Goal: Task Accomplishment & Management: Manage account settings

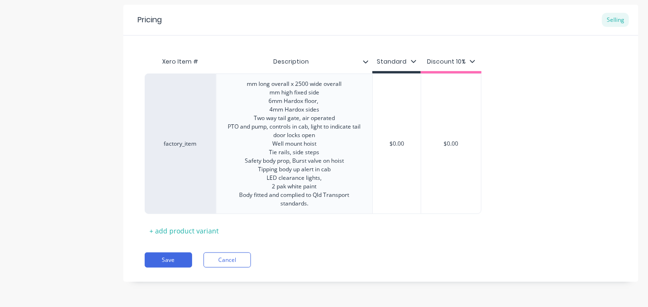
scroll to position [180, 0]
click at [304, 127] on div "mm long overall x 2500 wide overall mm high fixed side 6mm Hardox floor, 4mm Ha…" at bounding box center [294, 144] width 148 height 132
drag, startPoint x: 233, startPoint y: 126, endPoint x: 316, endPoint y: 129, distance: 83.5
click at [316, 129] on div "mm long overall x 2500 wide overall mm high fixed side 6mm Hardox floor, 4mm Ha…" at bounding box center [294, 144] width 148 height 132
click at [323, 129] on div "mm long overall x 2500 wide overall mm high fixed side 6mm Hardox floor, 4mm Ha…" at bounding box center [294, 144] width 148 height 132
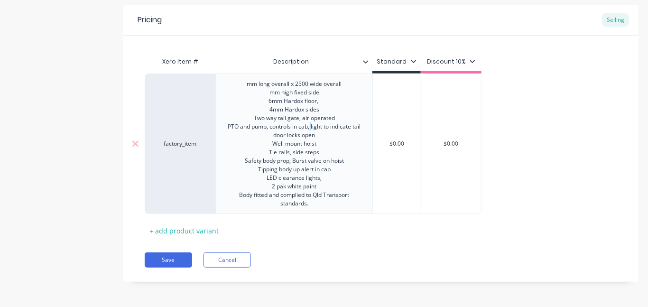
click at [315, 129] on div "mm long overall x 2500 wide overall mm high fixed side 6mm Hardox floor, 4mm Ha…" at bounding box center [294, 144] width 148 height 132
click at [317, 128] on div "mm long overall x 2500 wide overall mm high fixed side 6mm Hardox floor, 4mm Ha…" at bounding box center [294, 144] width 148 height 132
click at [324, 129] on div "mm long overall x 2500 wide overall mm high fixed side 6mm Hardox floor, 4mm Ha…" at bounding box center [294, 144] width 148 height 132
drag, startPoint x: 317, startPoint y: 127, endPoint x: 321, endPoint y: 134, distance: 8.1
click at [321, 134] on div "mm long overall x 2500 wide overall mm high fixed side 6mm Hardox floor, 4mm Ha…" at bounding box center [294, 144] width 148 height 132
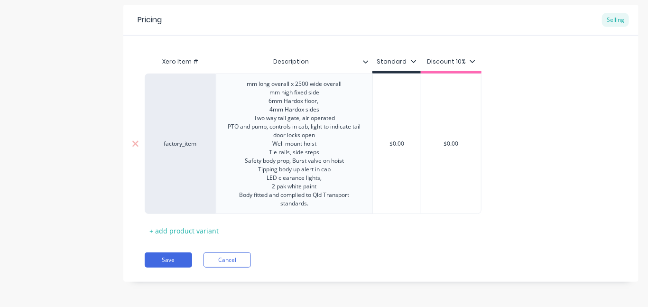
click at [316, 129] on div "mm long overall x 2500 wide overall mm high fixed side 6mm Hardox floor, 4mm Ha…" at bounding box center [294, 144] width 148 height 132
drag, startPoint x: 317, startPoint y: 130, endPoint x: 321, endPoint y: 136, distance: 6.2
click at [321, 136] on div "mm long overall x 2500 wide overall mm high fixed side 6mm Hardox floor, 4mm Ha…" at bounding box center [294, 144] width 148 height 132
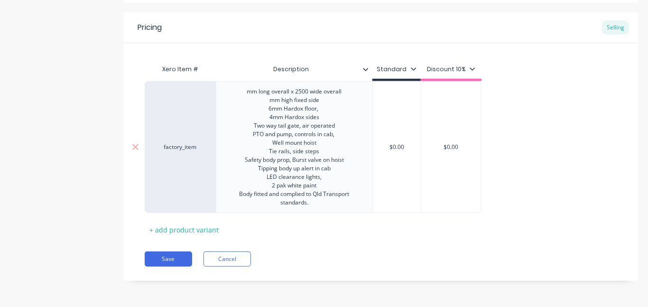
scroll to position [172, 0]
click at [341, 128] on div "mm long overall x 2500 wide overall mm high fixed side 6mm Hardox floor, 4mm Ha…" at bounding box center [294, 147] width 148 height 123
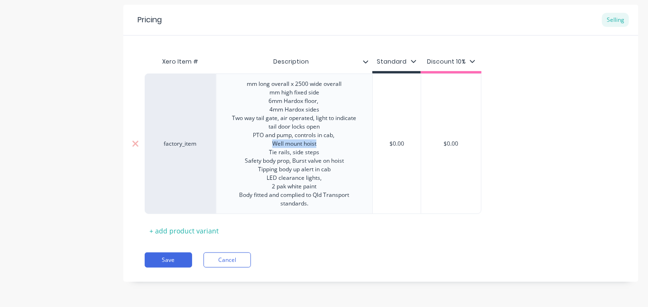
drag, startPoint x: 272, startPoint y: 143, endPoint x: 318, endPoint y: 146, distance: 46.1
click at [318, 146] on div "mm long overall x 2500 wide overall mm high fixed side 6mm Hardox floor, 4mm Ha…" at bounding box center [294, 144] width 148 height 132
click at [252, 134] on div "mm long overall x 2500 wide overall mm high fixed side 6mm Hardox floor, 4mm Ha…" at bounding box center [294, 144] width 148 height 132
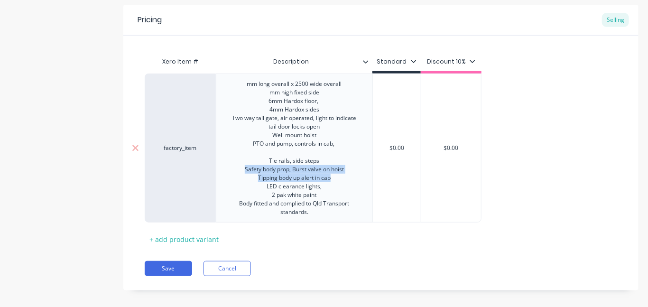
drag, startPoint x: 245, startPoint y: 170, endPoint x: 331, endPoint y: 178, distance: 86.2
click at [331, 178] on div "mm long overall x 2500 wide overall mm high fixed side 6mm Hardox floor, 4mm Ha…" at bounding box center [294, 148] width 148 height 140
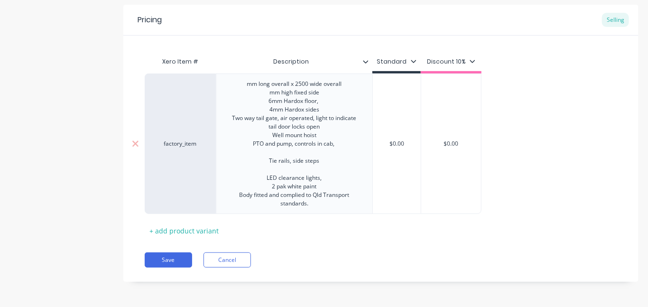
click at [293, 153] on div "mm long overall x 2500 wide overall mm high fixed side 6mm Hardox floor, 4mm Ha…" at bounding box center [294, 144] width 148 height 132
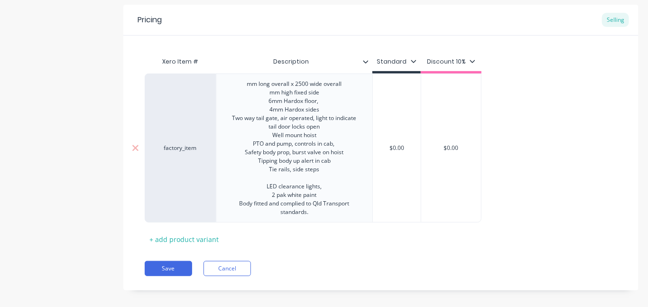
click at [321, 179] on div "Tipping body up alert in cab Tie rails, side steps LED clearance lights, 2 pak …" at bounding box center [294, 187] width 133 height 60
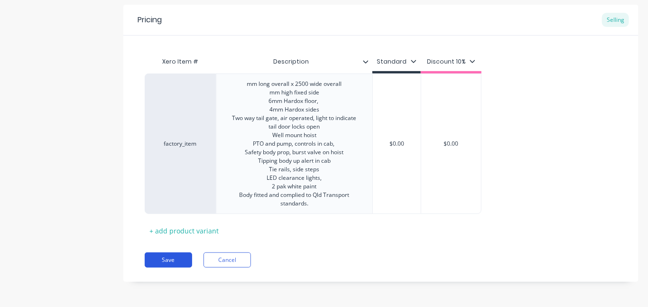
click at [172, 259] on button "Save" at bounding box center [168, 259] width 47 height 15
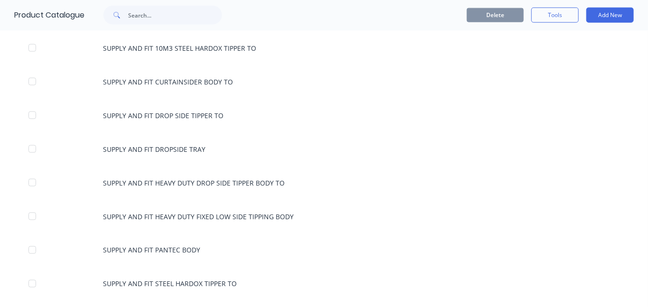
scroll to position [569, 0]
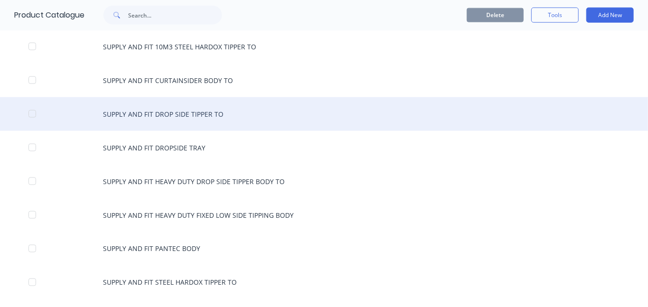
click at [177, 110] on div "SUPPLY AND FIT DROP SIDE TIPPER TO" at bounding box center [324, 114] width 648 height 34
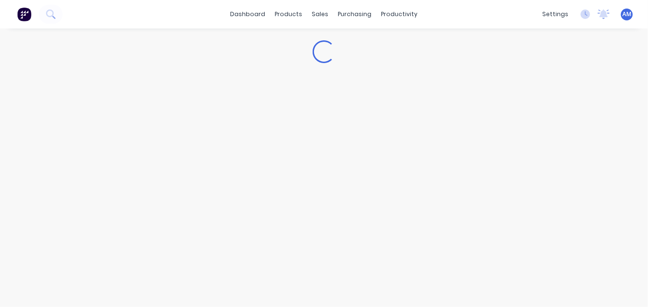
type textarea "x"
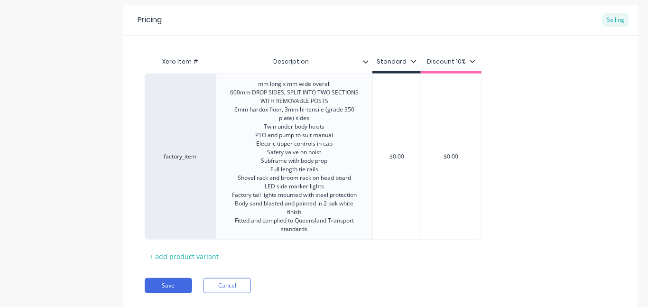
scroll to position [190, 0]
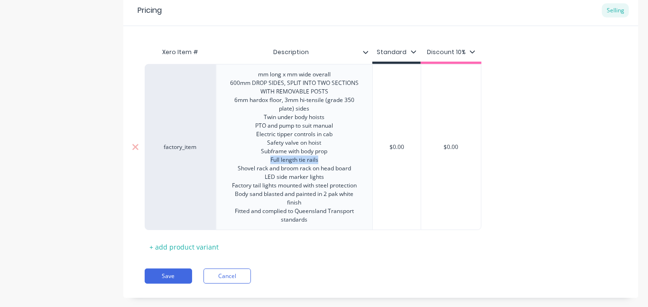
drag, startPoint x: 269, startPoint y: 161, endPoint x: 321, endPoint y: 163, distance: 51.7
click at [321, 163] on div "mm long x mm wide overall 600mm DROP SIDES, SPLIT INTO TWO SECTIONS WITH REMOVA…" at bounding box center [294, 146] width 148 height 157
click at [266, 177] on div "mm long x mm wide overall 600mm DROP SIDES, SPLIT INTO TWO SECTIONS WITH REMOVA…" at bounding box center [294, 146] width 148 height 157
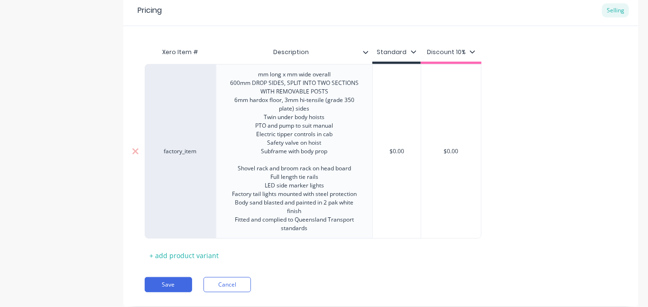
click at [297, 160] on div "mm long x mm wide overall 600mm DROP SIDES, SPLIT INTO TWO SECTIONS WITH REMOVA…" at bounding box center [294, 151] width 148 height 166
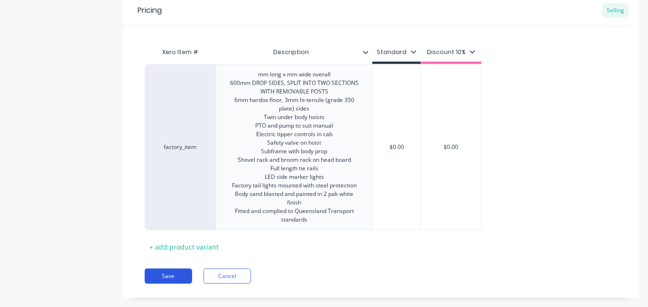
click at [168, 274] on button "Save" at bounding box center [168, 275] width 47 height 15
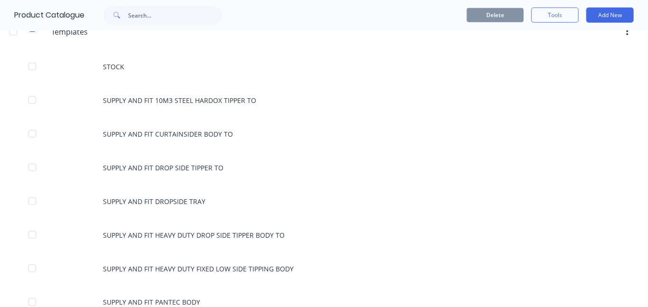
scroll to position [493, 0]
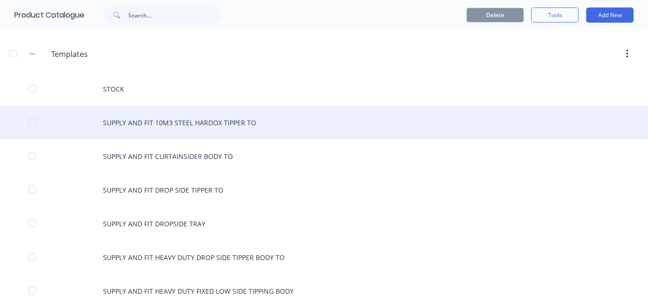
click at [186, 121] on div "SUPPLY AND FIT 10M3 STEEL HARDOX TIPPER TO" at bounding box center [324, 123] width 648 height 34
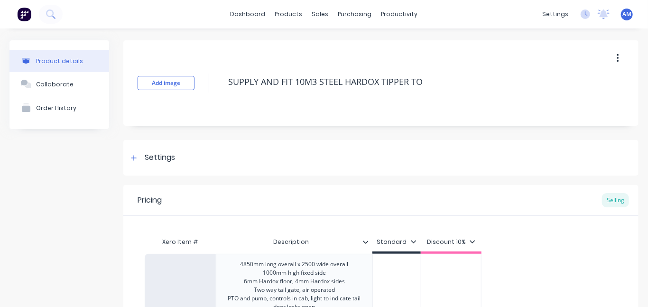
type textarea "x"
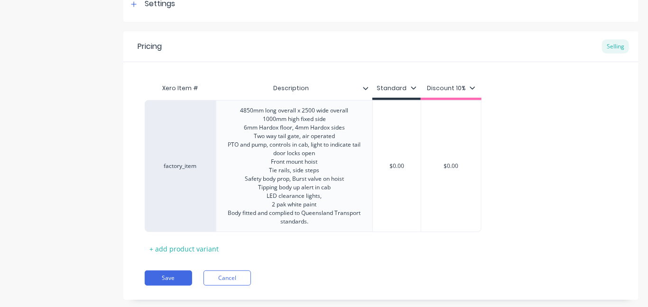
scroll to position [172, 0]
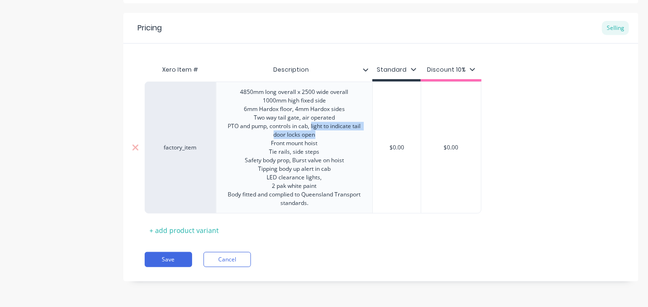
drag, startPoint x: 315, startPoint y: 127, endPoint x: 333, endPoint y: 138, distance: 20.7
click at [333, 138] on div "4850mm long overall x 2500 wide overall 1000mm high fixed side 6mm Hardox floor…" at bounding box center [294, 147] width 148 height 123
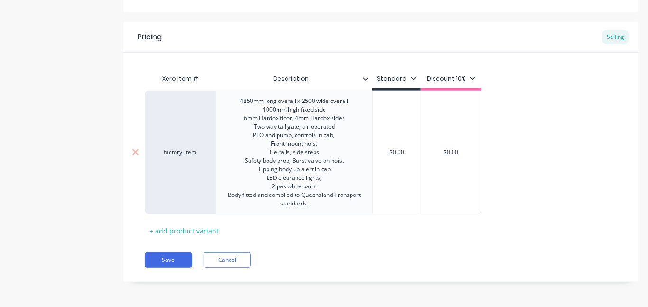
click at [339, 129] on div "4850mm long overall x 2500 wide overall 1000mm high fixed side 6mm Hardox floor…" at bounding box center [294, 152] width 148 height 115
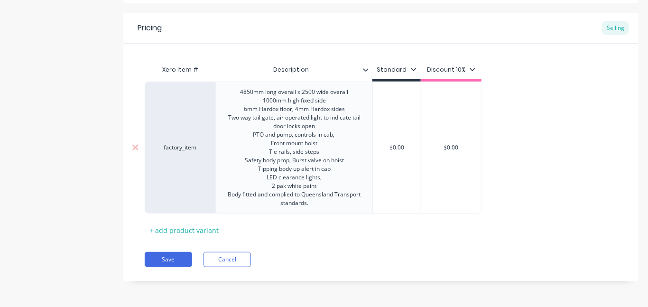
click at [308, 118] on div "4850mm long overall x 2500 wide overall 1000mm high fixed side 6mm Hardox floor…" at bounding box center [294, 147] width 148 height 123
drag, startPoint x: 268, startPoint y: 144, endPoint x: 322, endPoint y: 146, distance: 53.1
click at [322, 146] on div "4850mm long overall x 2500 wide overall 1000mm high fixed side 6mm Hardox floor…" at bounding box center [294, 147] width 148 height 123
click at [252, 135] on div "4850mm long overall x 2500 wide overall 1000mm high fixed side 6mm Hardox floor…" at bounding box center [294, 147] width 148 height 123
click at [298, 145] on div "4850mm long overall x 2500 wide overall 1000mm high fixed side 6mm Hardox floor…" at bounding box center [294, 147] width 148 height 123
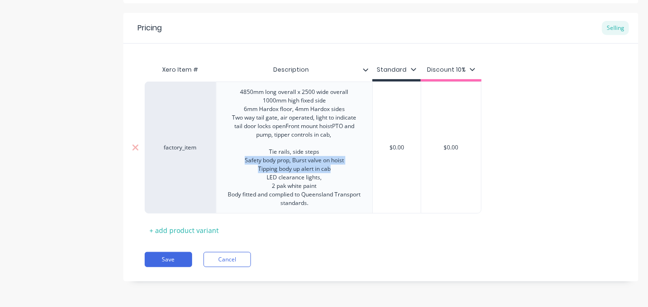
drag, startPoint x: 245, startPoint y: 169, endPoint x: 332, endPoint y: 179, distance: 87.0
click at [332, 179] on div "4850mm long overall x 2500 wide overall 1000mm high fixed side 6mm Hardox floor…" at bounding box center [294, 147] width 148 height 123
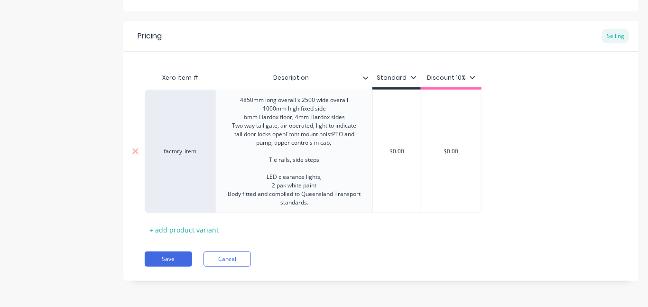
click at [305, 153] on div "4850mm long overall x 2500 wide overall 1000mm high fixed side 6mm Hardox floor…" at bounding box center [294, 151] width 148 height 115
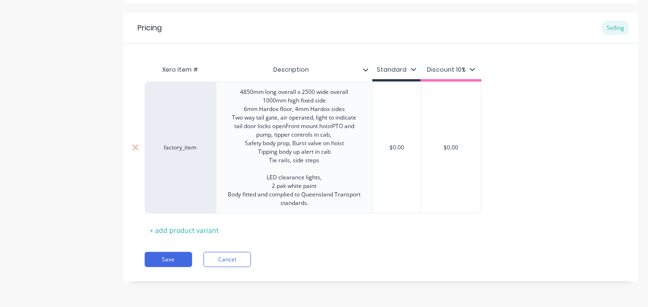
click at [306, 179] on div "Tipping body up alert in cab Tie rails, side steps LED clearance lights, 2 pak …" at bounding box center [294, 178] width 133 height 60
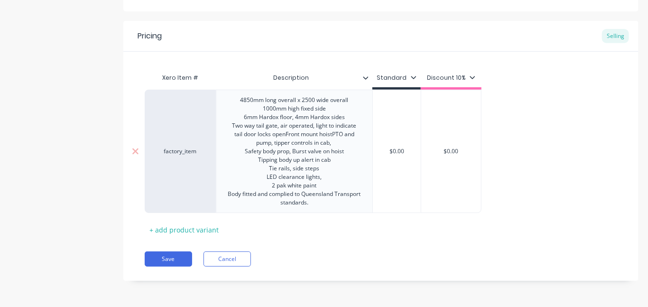
drag, startPoint x: 297, startPoint y: 111, endPoint x: 306, endPoint y: 111, distance: 9.5
click at [297, 111] on div "4850mm long overall x 2500 wide overall 1000mm high fixed side 6mm Hardox floor…" at bounding box center [294, 151] width 148 height 115
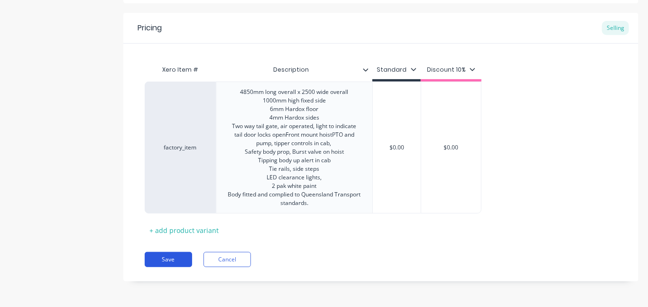
click at [175, 266] on button "Save" at bounding box center [168, 259] width 47 height 15
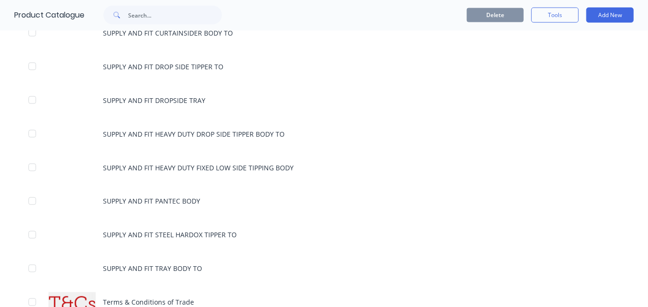
scroll to position [569, 0]
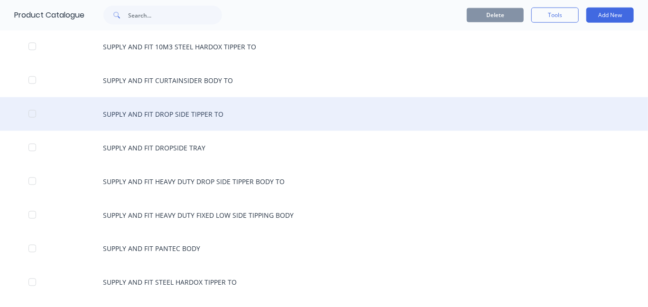
click at [167, 113] on div "SUPPLY AND FIT DROP SIDE TIPPER TO" at bounding box center [324, 114] width 648 height 34
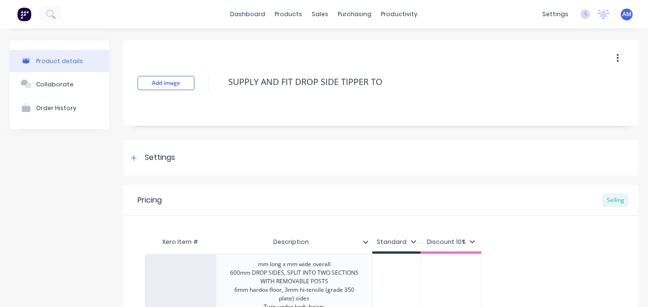
scroll to position [206, 0]
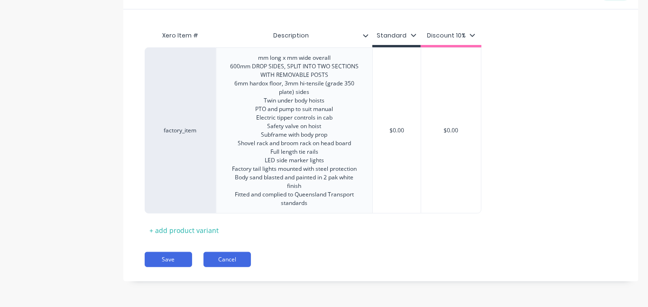
click at [242, 261] on button "Cancel" at bounding box center [226, 259] width 47 height 15
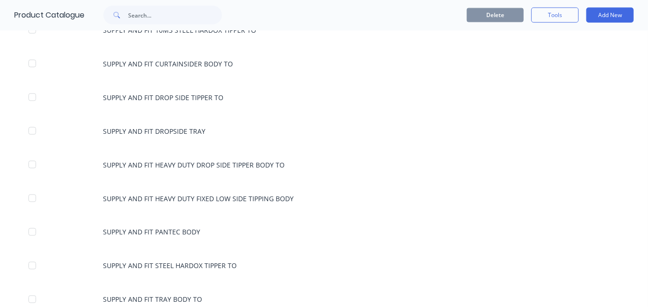
scroll to position [636, 0]
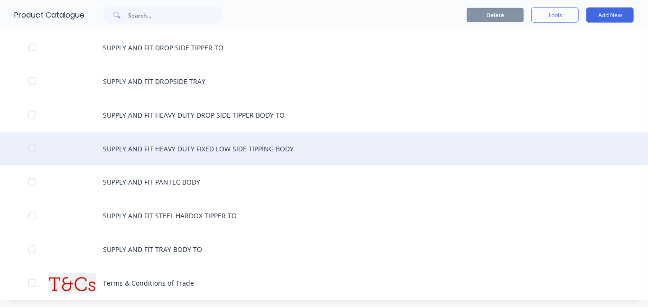
click at [256, 143] on div "SUPPLY AND FIT HEAVY DUTY FIXED LOW SIDE TIPPING BODY" at bounding box center [324, 149] width 648 height 34
type textarea "x"
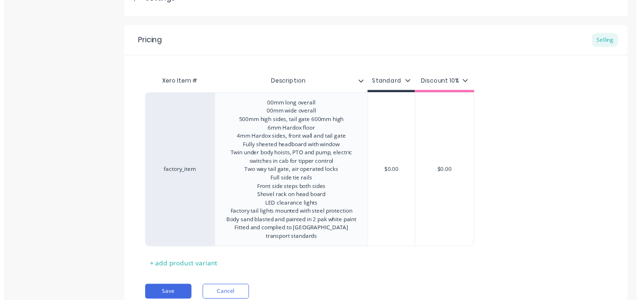
scroll to position [190, 0]
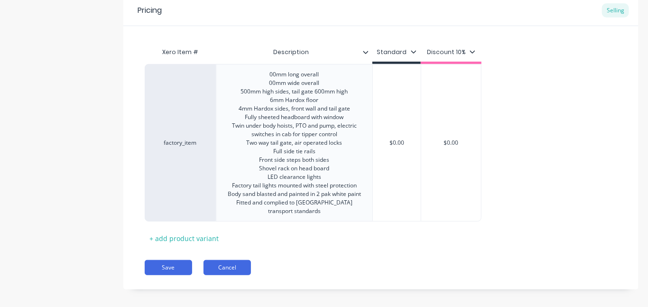
click at [241, 275] on button "Cancel" at bounding box center [226, 267] width 47 height 15
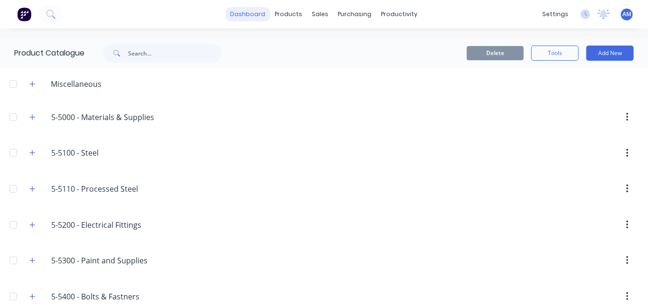
click at [250, 13] on link "dashboard" at bounding box center [248, 14] width 45 height 14
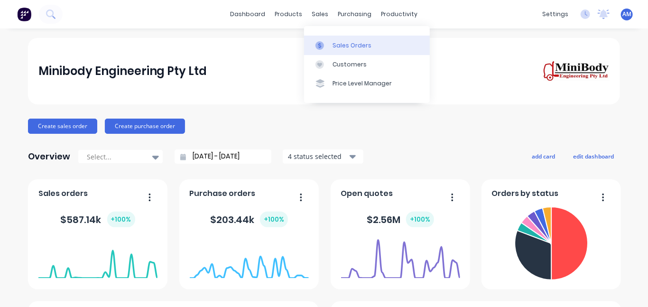
click at [341, 44] on div "Sales Orders" at bounding box center [351, 45] width 39 height 9
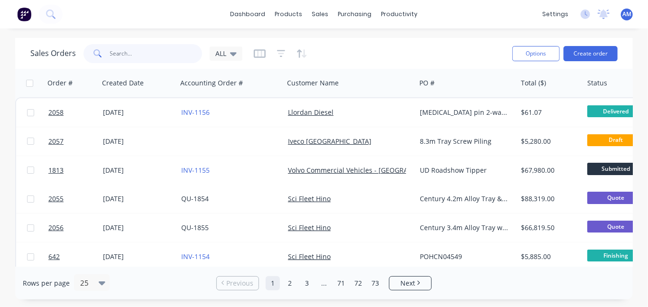
click at [147, 50] on input "text" at bounding box center [156, 53] width 92 height 19
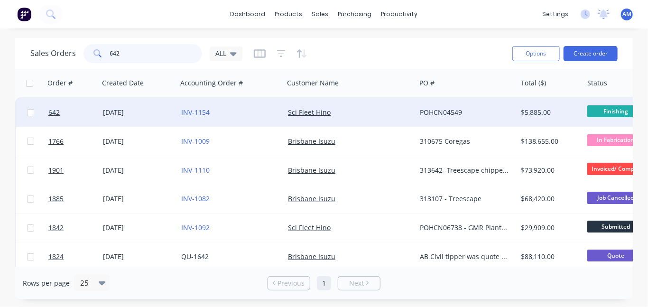
type input "642"
click at [336, 111] on div "Sci Fleet Hino" at bounding box center [347, 112] width 118 height 9
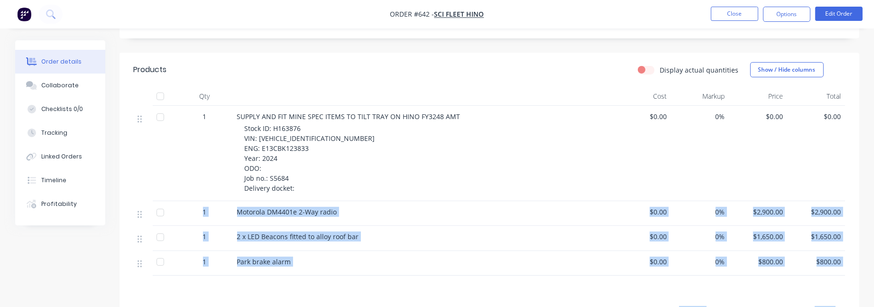
scroll to position [503, 0]
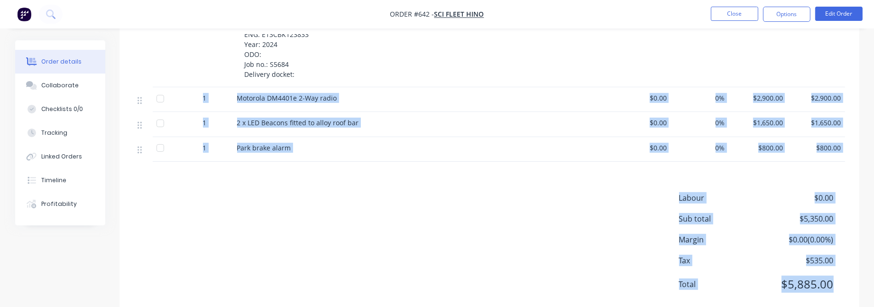
drag, startPoint x: 870, startPoint y: 309, endPoint x: 885, endPoint y: 408, distance: 100.2
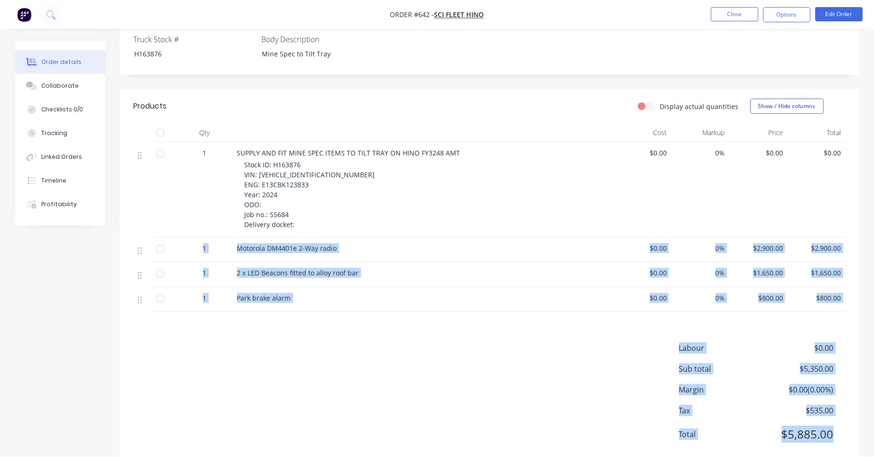
scroll to position [353, 0]
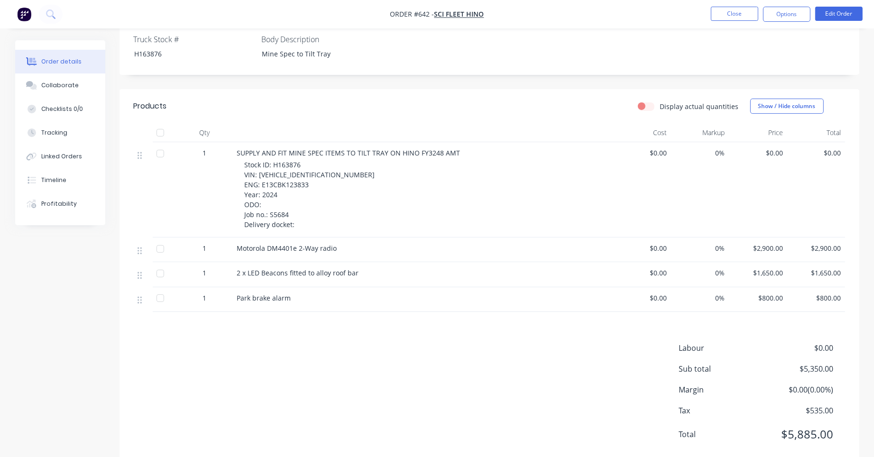
click at [647, 166] on div "$0.00" at bounding box center [758, 189] width 58 height 95
click at [647, 12] on button "Edit Order" at bounding box center [838, 14] width 47 height 14
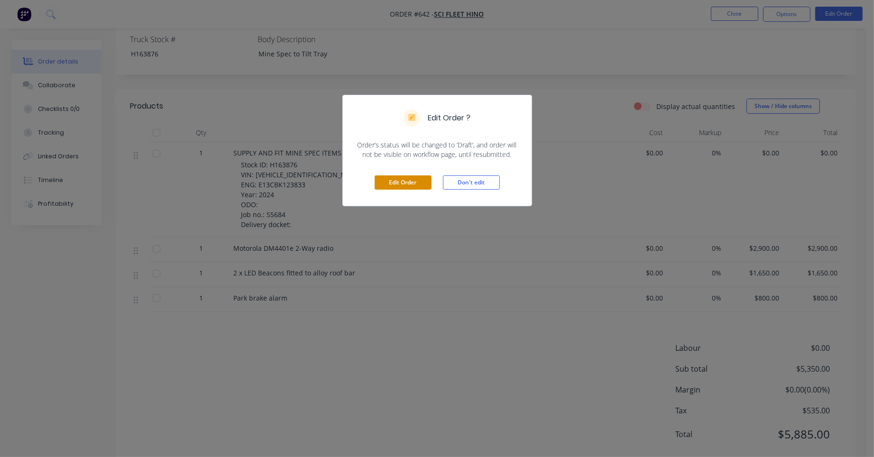
click at [413, 182] on button "Edit Order" at bounding box center [403, 182] width 57 height 14
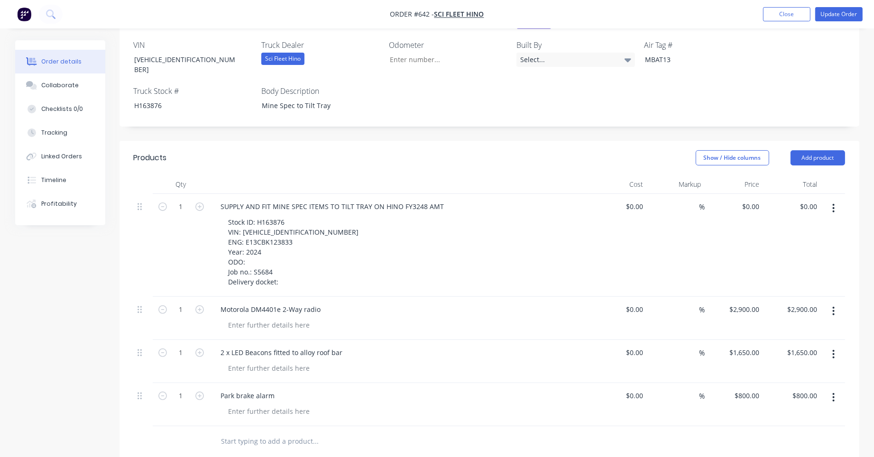
scroll to position [332, 0]
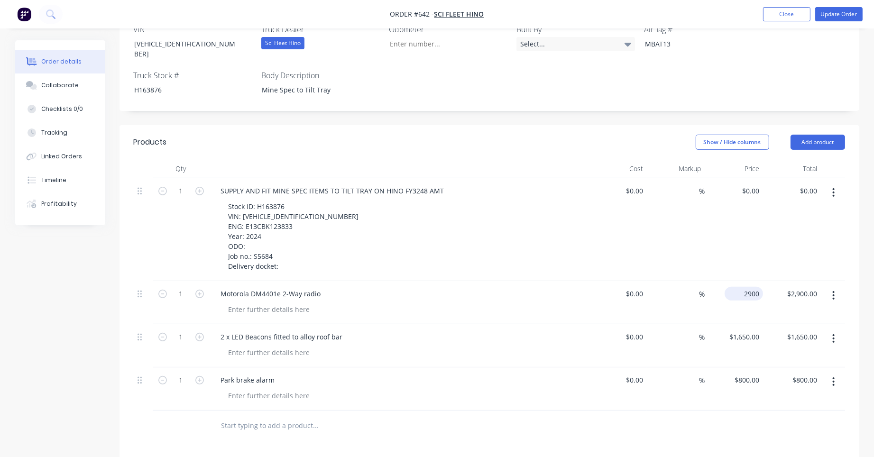
click at [647, 287] on input "2900" at bounding box center [746, 294] width 35 height 14
type input "$3,000.00"
click at [647, 306] on input "1650" at bounding box center [746, 337] width 35 height 14
type input "$1,800.00"
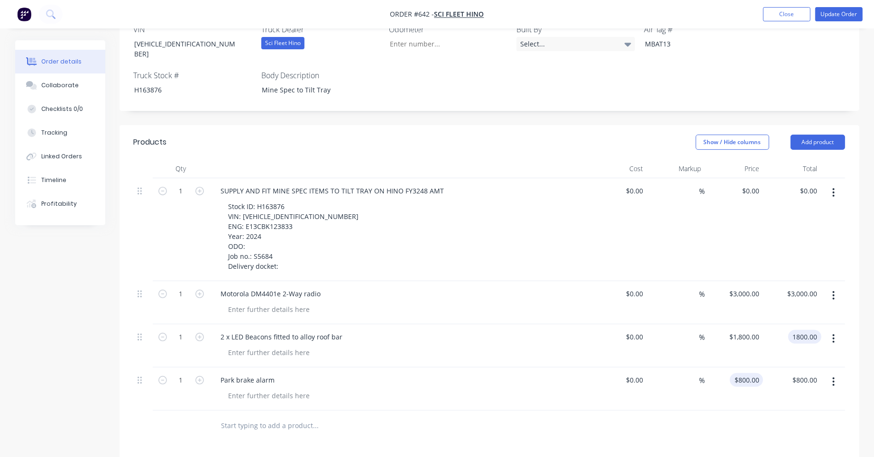
type input "$1,800.00"
click at [647, 306] on input "800" at bounding box center [748, 380] width 29 height 14
type input "$950.00"
click at [647, 306] on div at bounding box center [489, 426] width 711 height 31
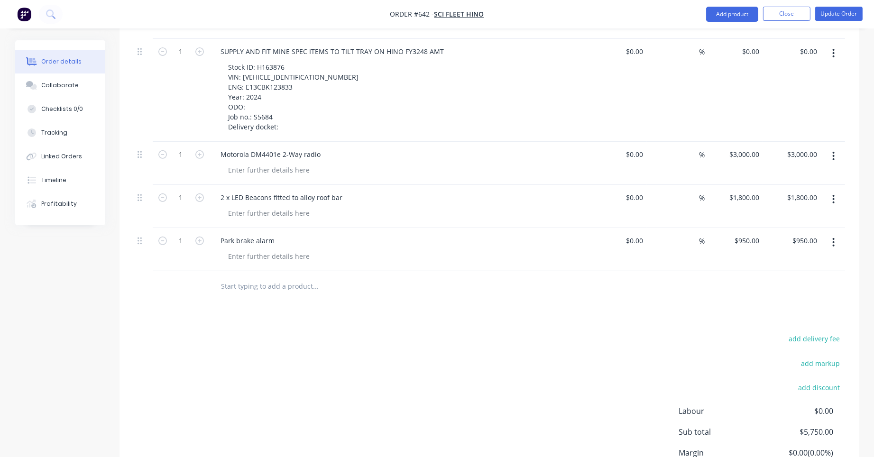
scroll to position [332, 0]
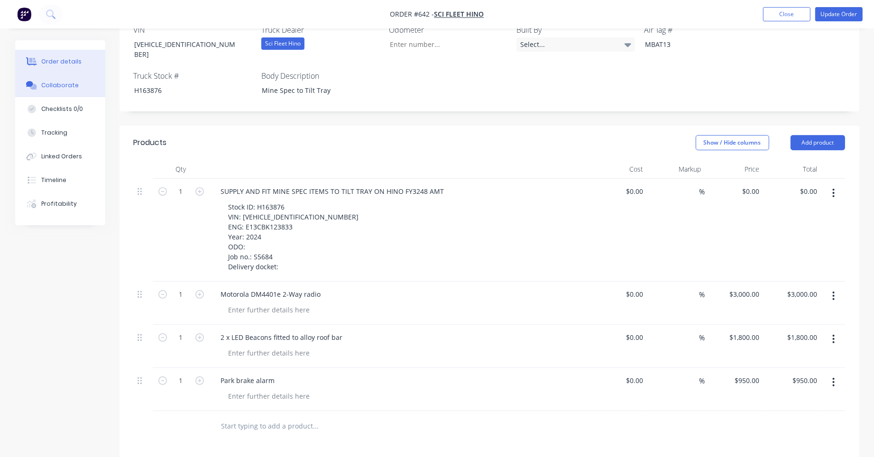
click at [66, 83] on div "Collaborate" at bounding box center [59, 85] width 37 height 9
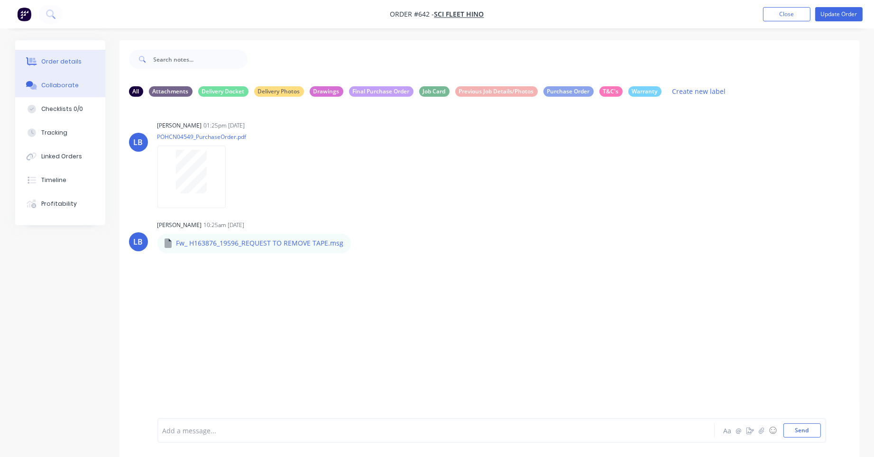
click at [67, 60] on div "Order details" at bounding box center [61, 61] width 40 height 9
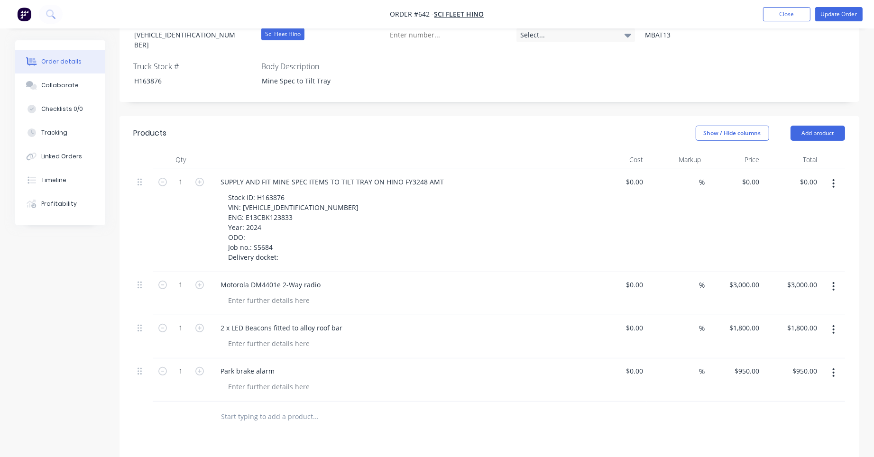
scroll to position [332, 0]
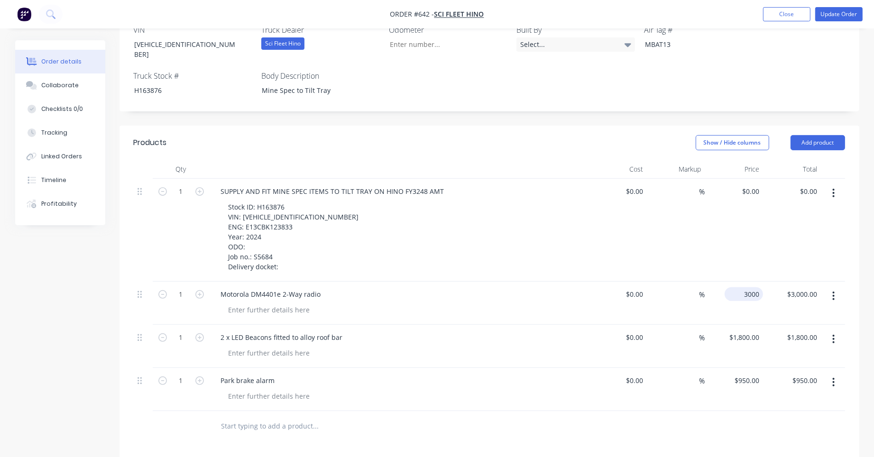
click at [647, 287] on input "3000" at bounding box center [746, 294] width 35 height 14
type input "$2,950.00"
click at [647, 306] on div "$950.00 $950.00" at bounding box center [734, 389] width 58 height 43
click at [647, 12] on button "Update Order" at bounding box center [838, 14] width 47 height 14
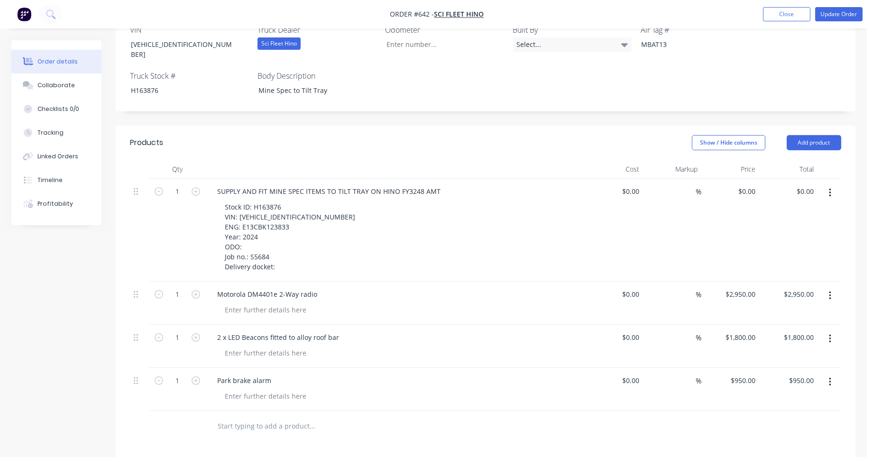
scroll to position [0, 0]
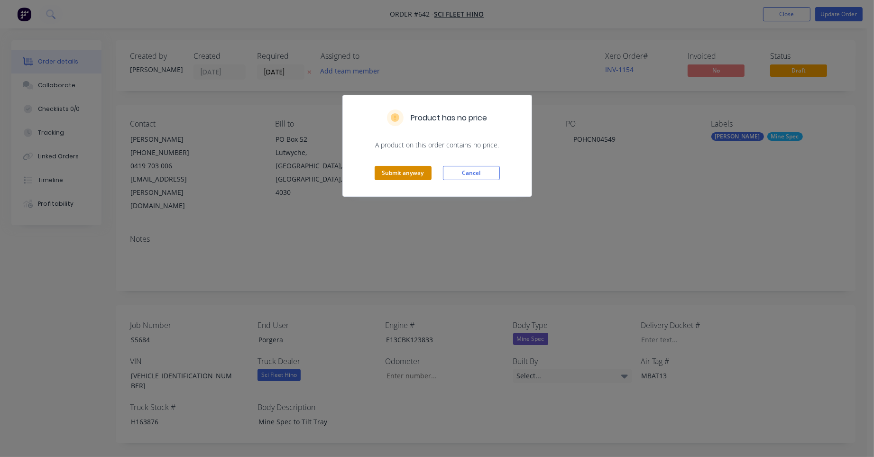
click at [406, 172] on button "Submit anyway" at bounding box center [403, 173] width 57 height 14
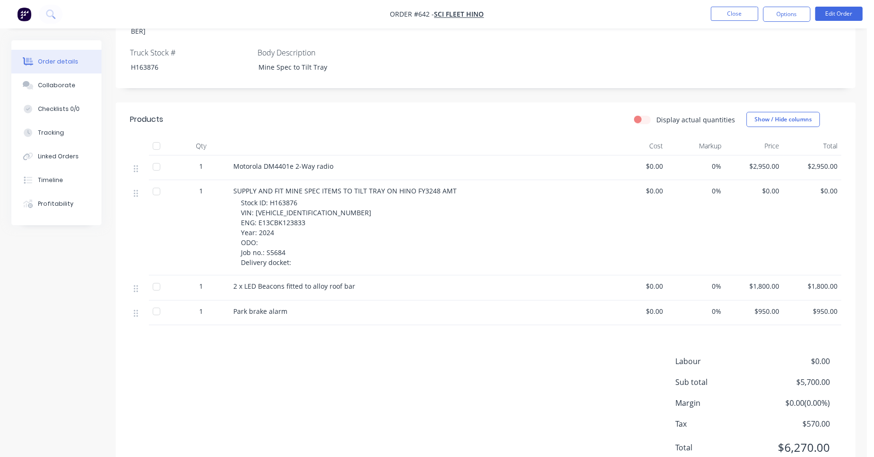
scroll to position [353, 0]
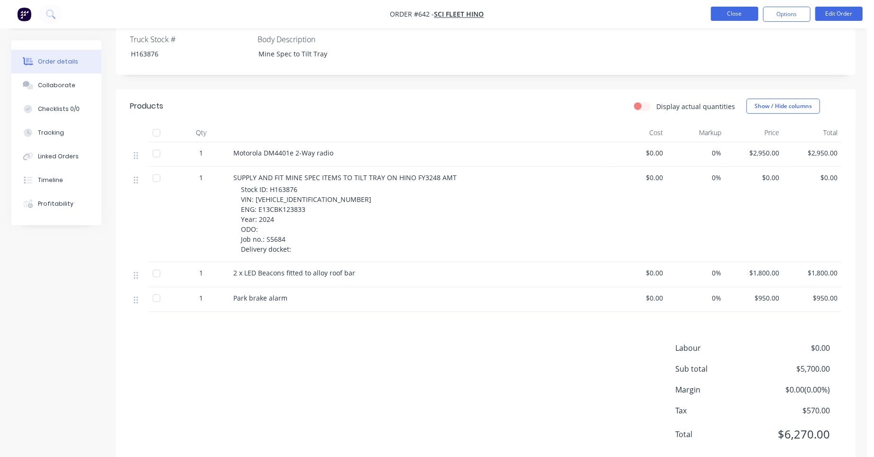
click at [647, 17] on button "Close" at bounding box center [734, 14] width 47 height 14
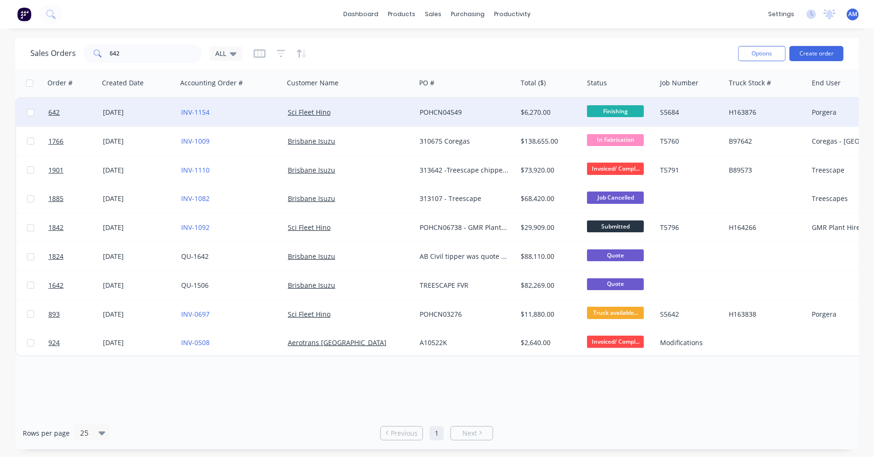
click at [124, 114] on div "[DATE]" at bounding box center [138, 112] width 71 height 9
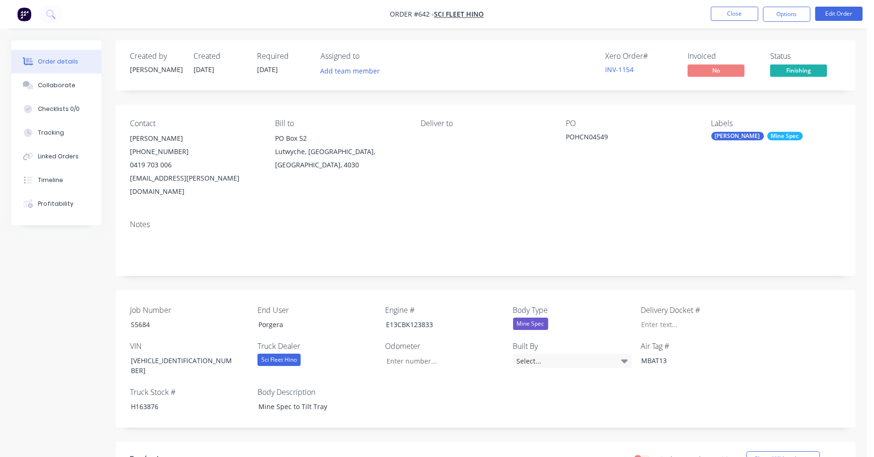
scroll to position [237, 0]
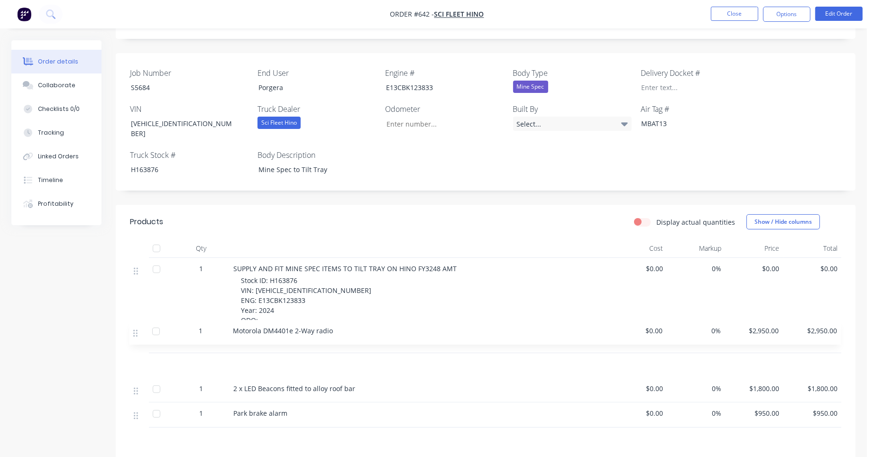
drag, startPoint x: 137, startPoint y: 250, endPoint x: 135, endPoint y: 338, distance: 88.2
click at [135, 306] on div "1 Motorola DM4401e 2-Way radio $0.00 0% $2,950.00 $2,950.00 1 SUPPLY AND FIT MI…" at bounding box center [485, 342] width 711 height 169
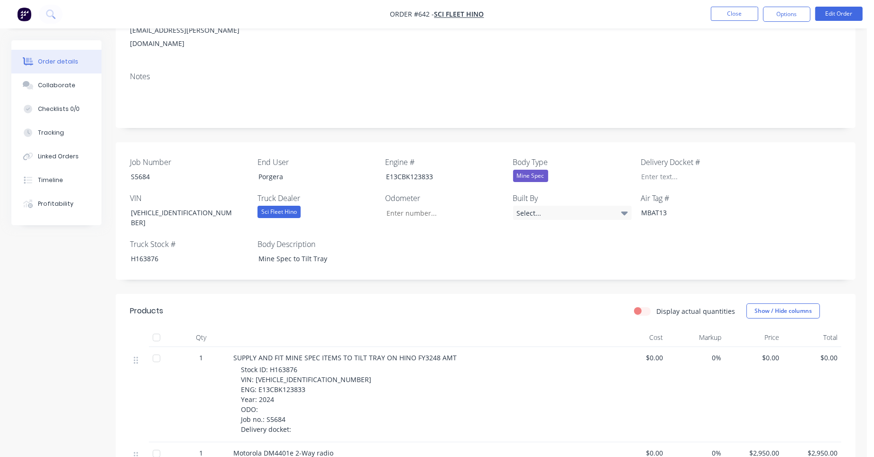
scroll to position [116, 0]
